Goal: Answer question/provide support

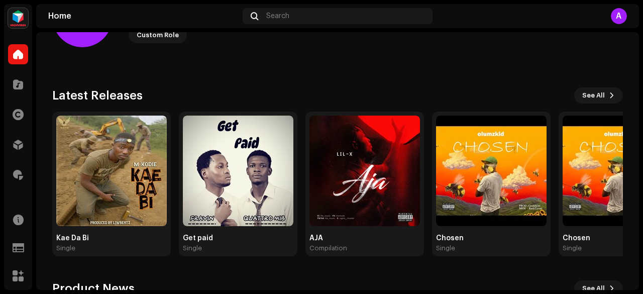
scroll to position [64, 0]
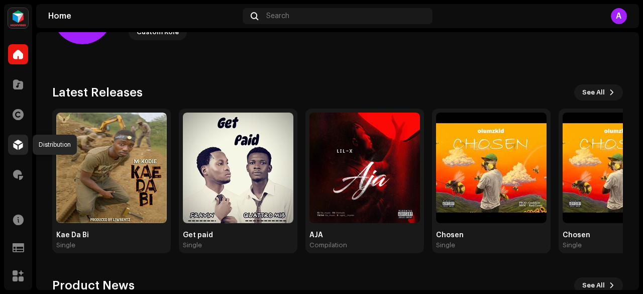
click at [17, 146] on span at bounding box center [18, 145] width 10 height 8
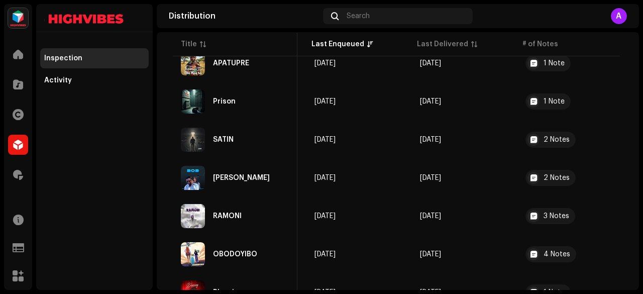
scroll to position [850, 0]
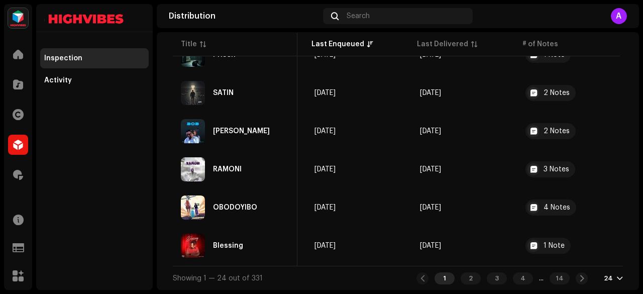
click at [604, 274] on div "24" at bounding box center [608, 278] width 9 height 8
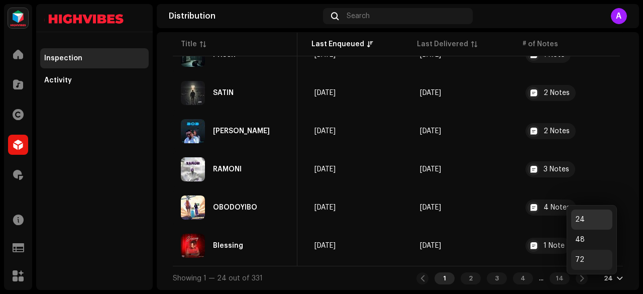
click at [591, 254] on div "72" at bounding box center [591, 260] width 41 height 20
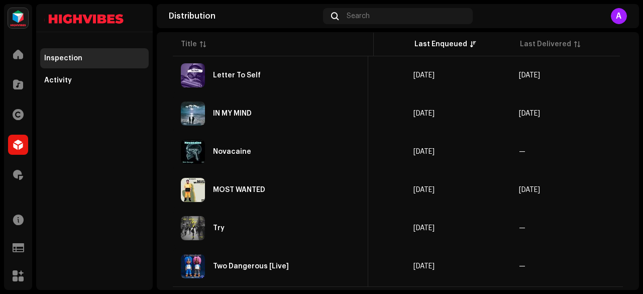
scroll to position [2684, 0]
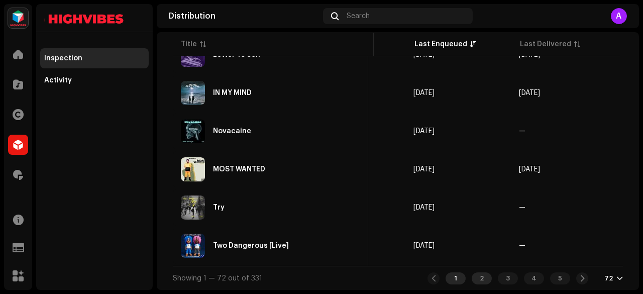
click at [480, 276] on div "2" at bounding box center [482, 278] width 20 height 12
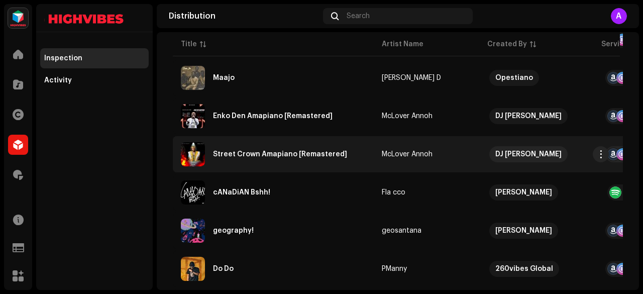
click at [267, 160] on div "Street Crown Amapiano [Remastered]" at bounding box center [273, 154] width 185 height 24
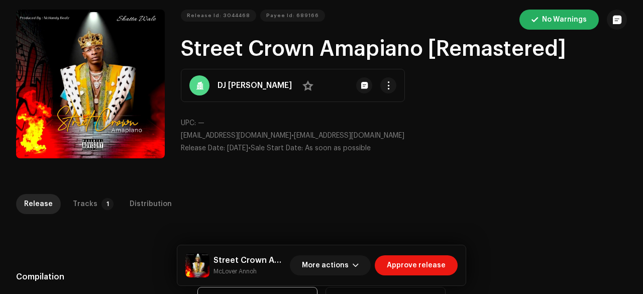
scroll to position [77, 0]
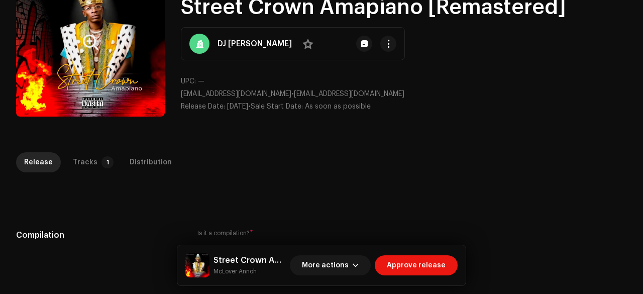
click at [102, 61] on button "Zoom Image" at bounding box center [90, 42] width 149 height 149
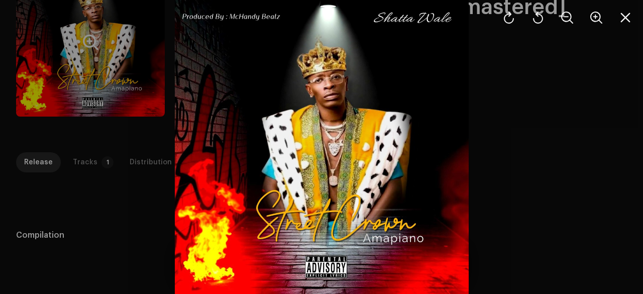
click at [102, 61] on div at bounding box center [321, 147] width 643 height 294
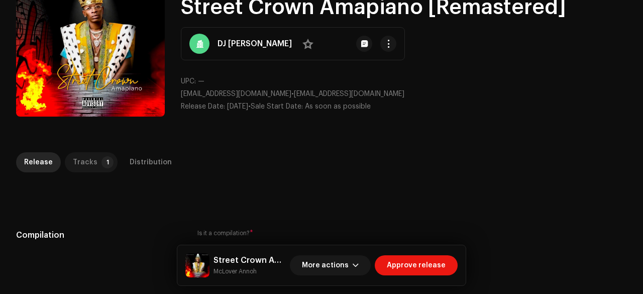
click at [105, 166] on p-badge "1" at bounding box center [108, 162] width 12 height 12
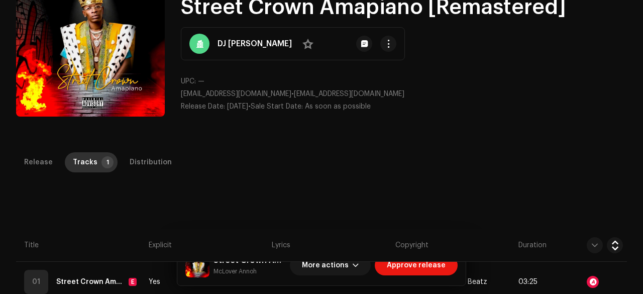
scroll to position [229, 0]
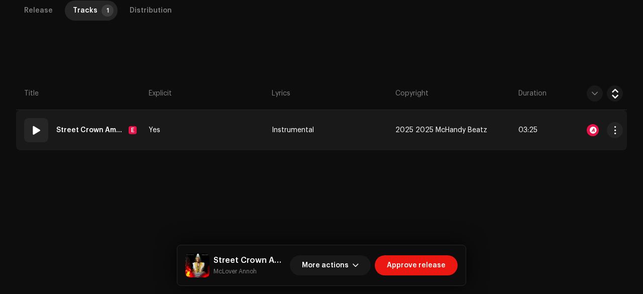
click at [193, 127] on td "Yes" at bounding box center [206, 130] width 123 height 40
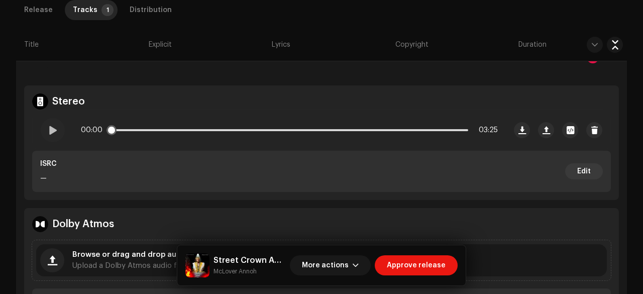
scroll to position [301, 0]
click at [51, 134] on span at bounding box center [52, 131] width 9 height 8
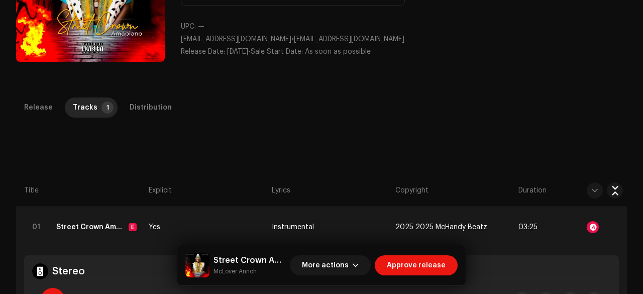
scroll to position [111, 0]
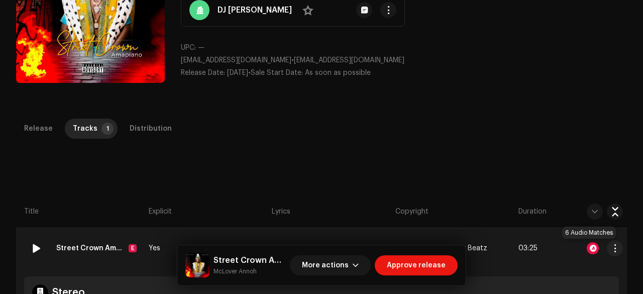
click at [587, 244] on div at bounding box center [593, 248] width 12 height 12
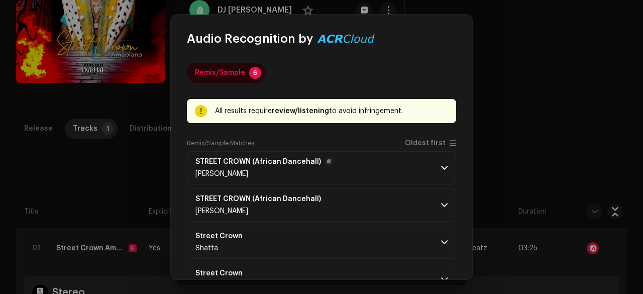
click at [386, 164] on p-accordion-header "STREET CROWN (African Dancehall) [PERSON_NAME]" at bounding box center [321, 167] width 269 height 33
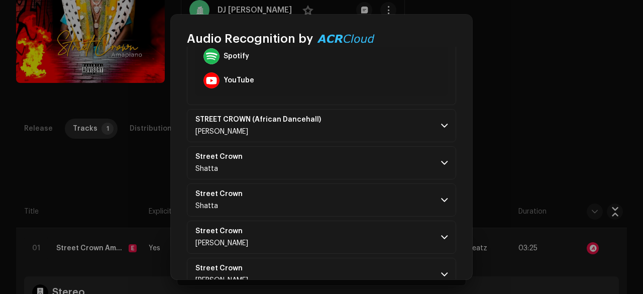
scroll to position [345, 0]
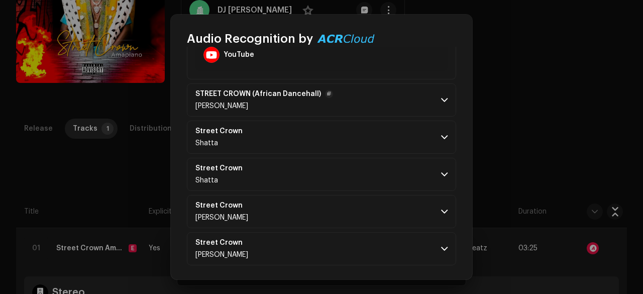
click at [360, 112] on p-accordion-header "STREET CROWN (African Dancehall) [PERSON_NAME]" at bounding box center [321, 99] width 269 height 33
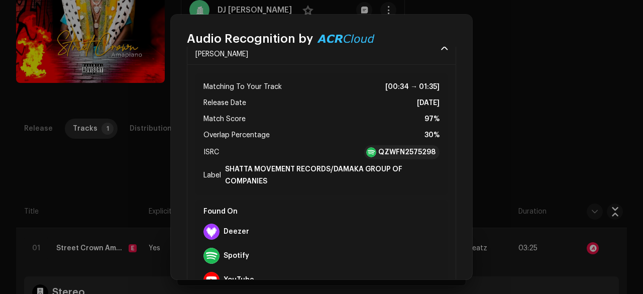
scroll to position [119, 0]
click at [397, 148] on strong "QZWFN2575298" at bounding box center [406, 153] width 57 height 10
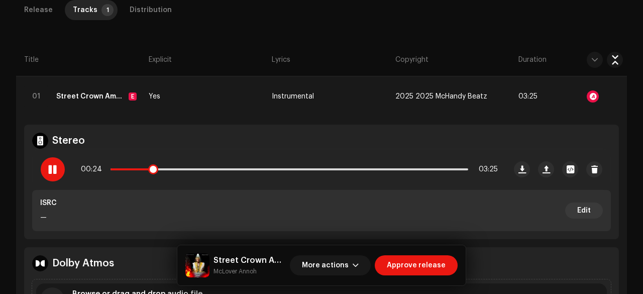
scroll to position [270, 0]
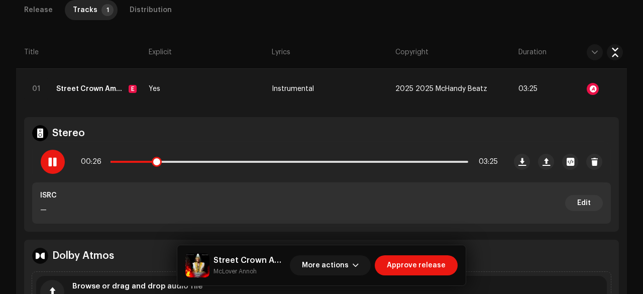
click at [284, 162] on div "00:26 03:25" at bounding box center [289, 162] width 417 height 20
click at [288, 161] on p-slider at bounding box center [290, 162] width 358 height 2
click at [50, 164] on span at bounding box center [52, 162] width 9 height 8
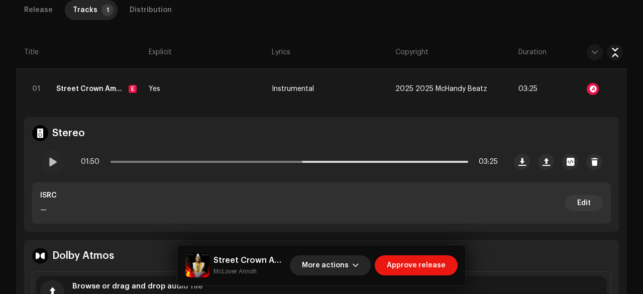
click at [333, 267] on span "More actions" at bounding box center [325, 265] width 47 height 20
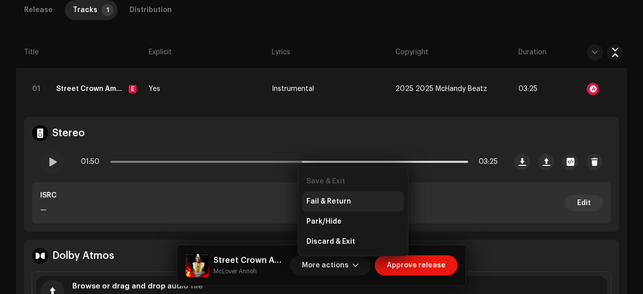
click at [326, 199] on span "Fail & Return" at bounding box center [329, 202] width 45 height 8
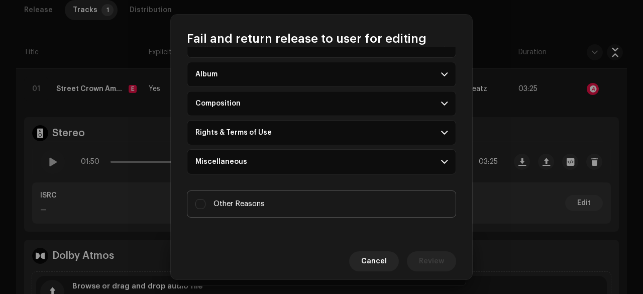
click at [258, 202] on span "Other Reasons" at bounding box center [239, 204] width 51 height 11
click at [206, 202] on input "Other Reasons" at bounding box center [201, 204] width 10 height 10
checkbox input "true"
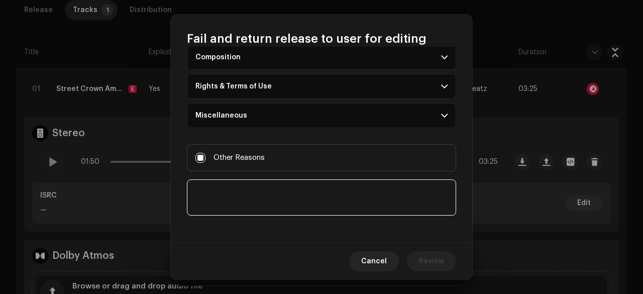
click at [226, 201] on textarea at bounding box center [321, 197] width 269 height 36
paste textarea "Hello, Thank you for submitting your music for distribution. After careful cons…"
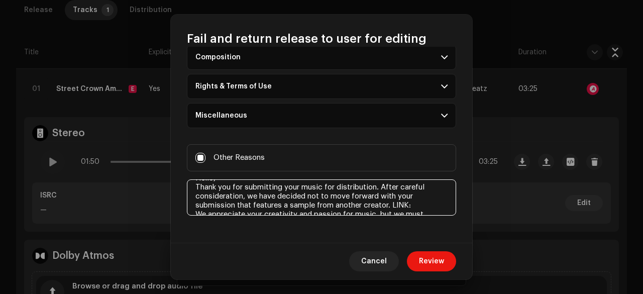
scroll to position [12, 0]
click at [416, 202] on textarea at bounding box center [321, 197] width 269 height 36
paste textarea "[URL][DOMAIN_NAME]"
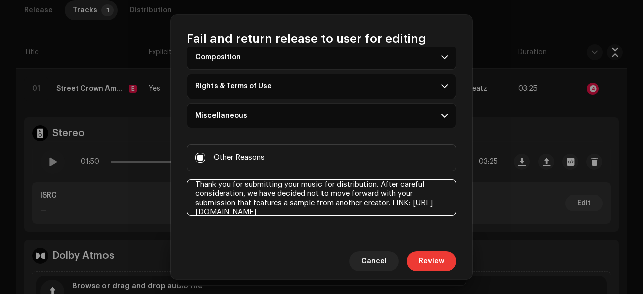
type textarea "Hello, Thank you for submitting your music for distribution. After careful cons…"
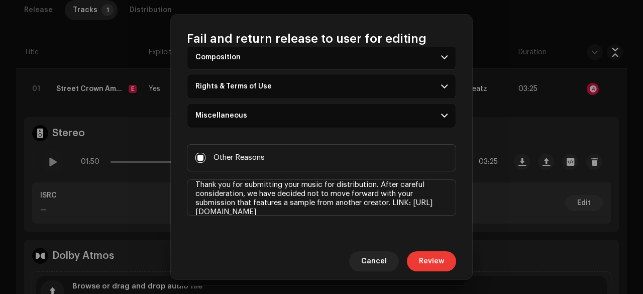
click at [421, 261] on span "Review" at bounding box center [431, 261] width 25 height 20
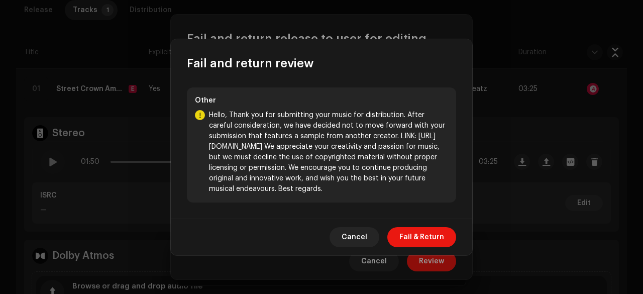
click at [421, 225] on div "Cancel Fail & Return" at bounding box center [322, 237] width 302 height 37
click at [421, 229] on span "Fail & Return" at bounding box center [422, 237] width 45 height 20
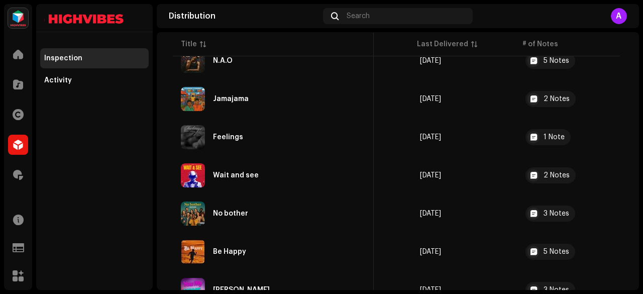
scroll to position [2684, 0]
